Goal: Information Seeking & Learning: Learn about a topic

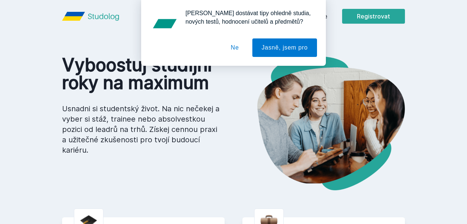
click at [241, 51] on button "Ne" at bounding box center [235, 47] width 27 height 18
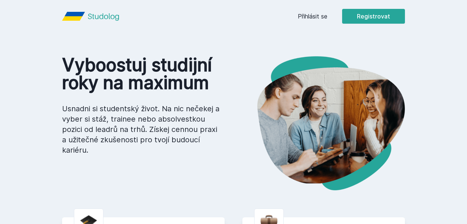
click at [312, 17] on link "Přihlásit se" at bounding box center [313, 16] width 30 height 9
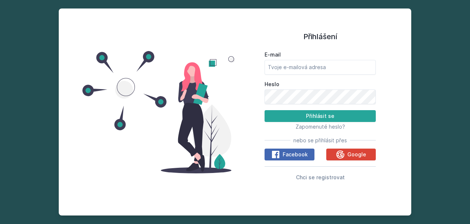
click at [286, 75] on form "E-mail Heslo Přihlásit se" at bounding box center [320, 86] width 111 height 71
click at [283, 68] on input "E-mail" at bounding box center [320, 67] width 111 height 15
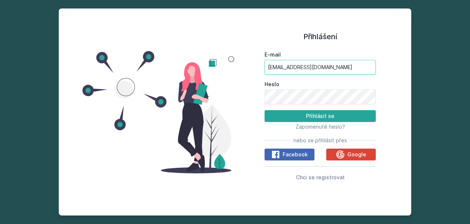
type input "[EMAIL_ADDRESS][DOMAIN_NAME]"
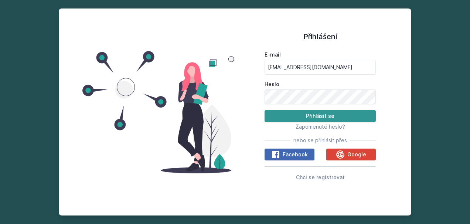
click at [309, 114] on button "Přihlásit se" at bounding box center [320, 116] width 111 height 12
click at [310, 114] on button "Přihlásit se" at bounding box center [320, 116] width 111 height 12
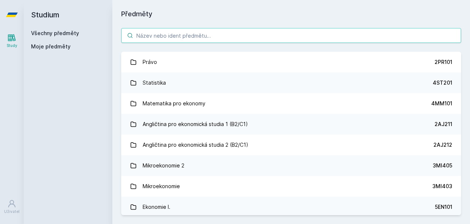
click at [180, 38] on input "search" at bounding box center [291, 35] width 340 height 15
click at [193, 35] on input "search" at bounding box center [291, 35] width 340 height 15
paste input "Finanční trhy a měnová politika"
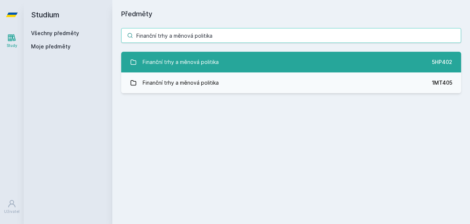
type input "Finanční trhy a měnová politika"
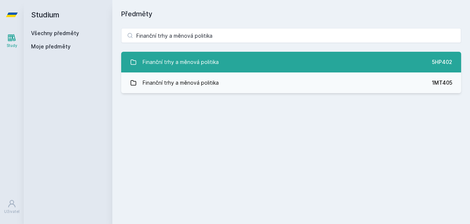
click at [202, 60] on div "Finanční trhy a měnová politika" at bounding box center [181, 62] width 76 height 15
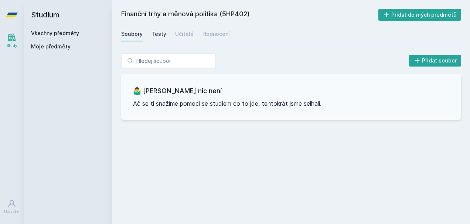
drag, startPoint x: 198, startPoint y: 99, endPoint x: 158, endPoint y: 36, distance: 74.9
click at [158, 35] on div "Finanční trhy a měnová politika (5HP402) Přidat do mých předmětů [GEOGRAPHIC_DA…" at bounding box center [291, 112] width 340 height 206
click at [209, 33] on div "Hodnocení" at bounding box center [216, 33] width 27 height 7
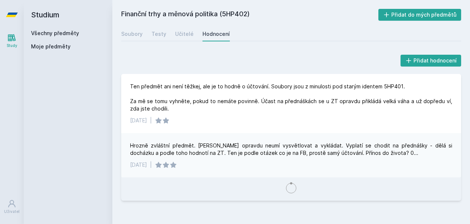
click at [254, 68] on div "Přidat hodnocení Ten předmět ani není těžkej, ale je to hodně o účtování. Soubo…" at bounding box center [291, 127] width 340 height 148
click at [178, 36] on div "Učitelé" at bounding box center [184, 33] width 18 height 7
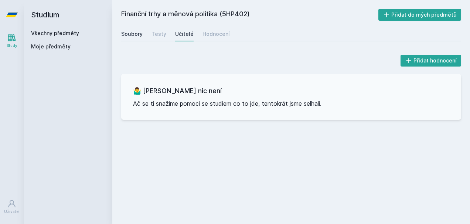
click at [141, 27] on link "Soubory" at bounding box center [131, 34] width 21 height 15
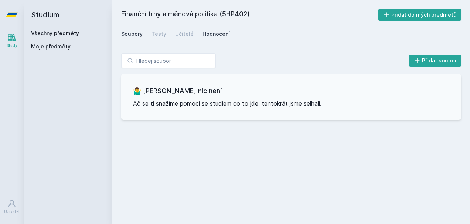
click at [218, 27] on link "Hodnocení" at bounding box center [216, 34] width 27 height 15
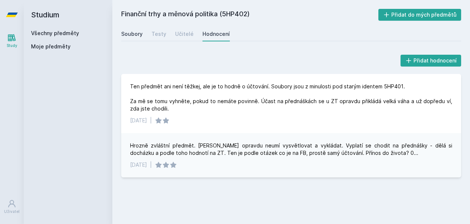
click at [122, 31] on div "Soubory" at bounding box center [131, 33] width 21 height 7
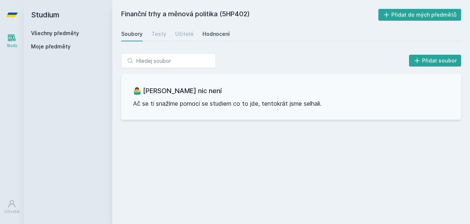
click at [213, 35] on div "Hodnocení" at bounding box center [216, 33] width 27 height 7
